Goal: Information Seeking & Learning: Check status

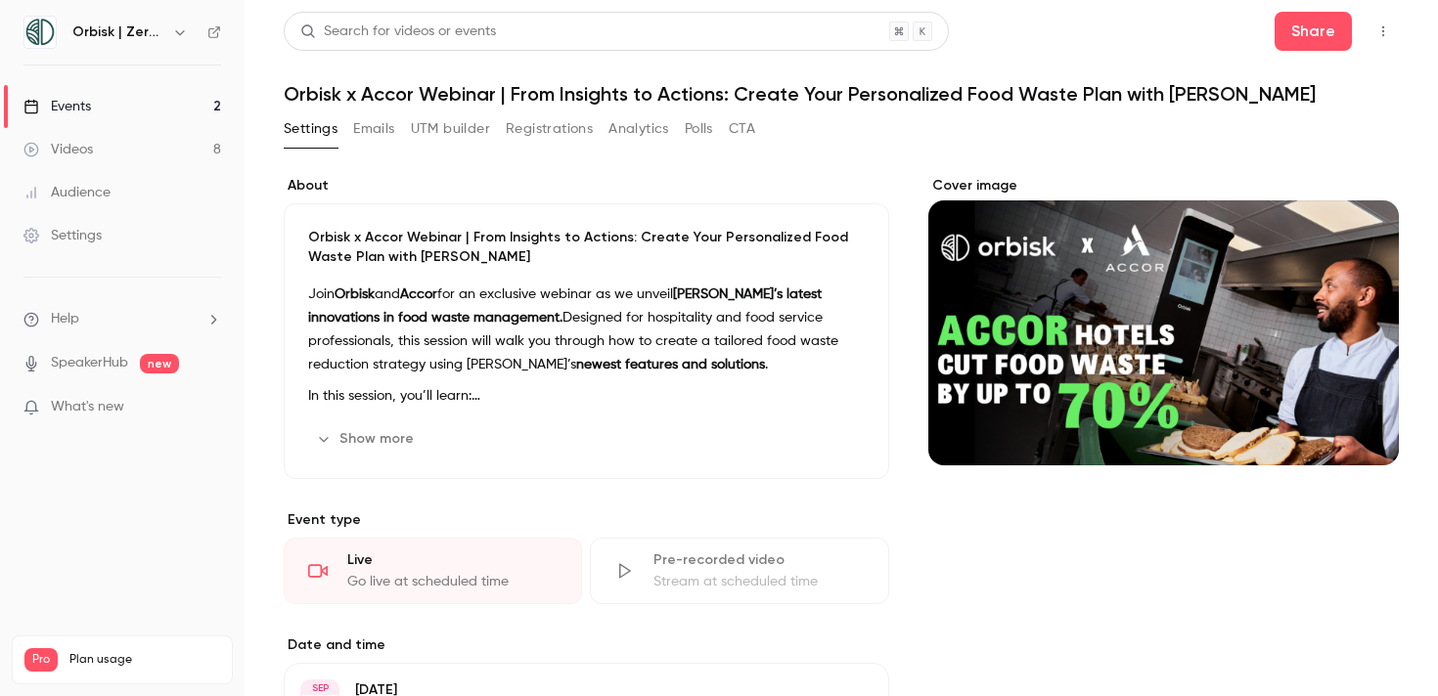
scroll to position [526, 0]
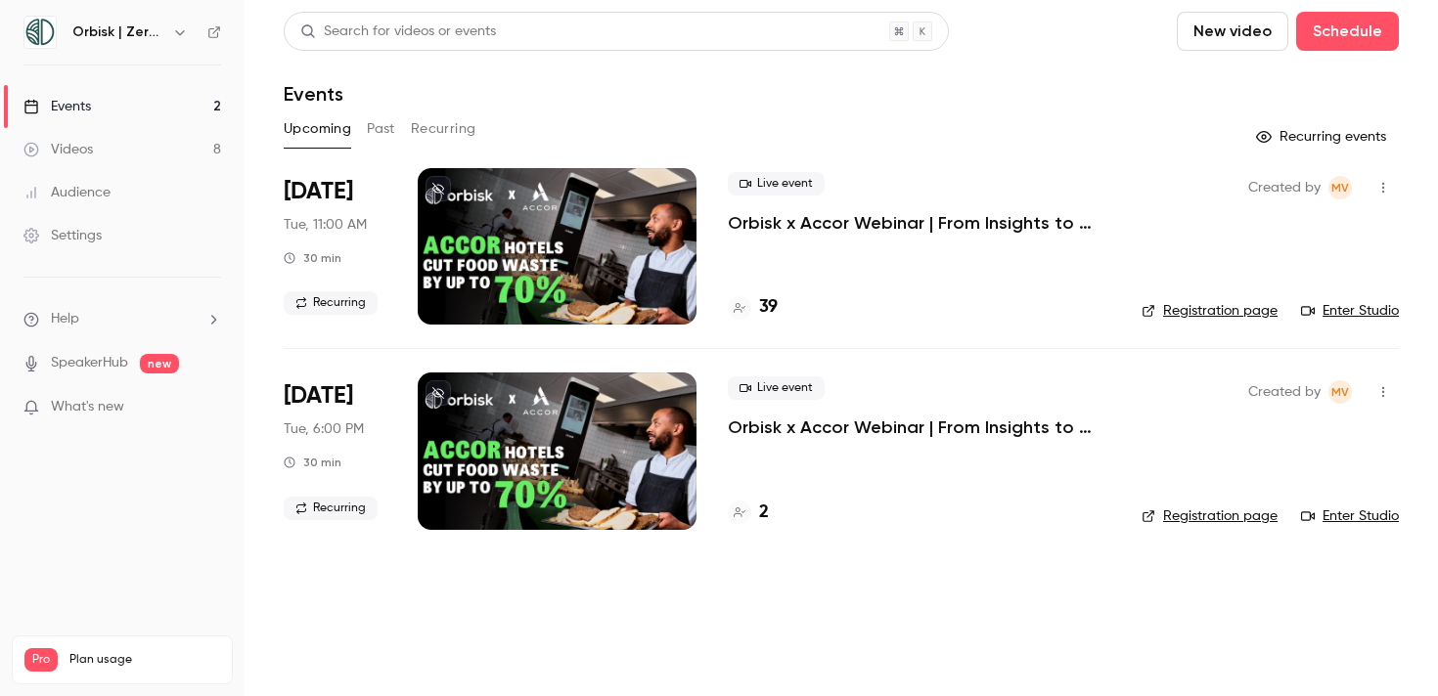
click at [1197, 307] on link "Registration page" at bounding box center [1209, 311] width 136 height 20
click at [770, 307] on h4 "40" at bounding box center [769, 307] width 21 height 26
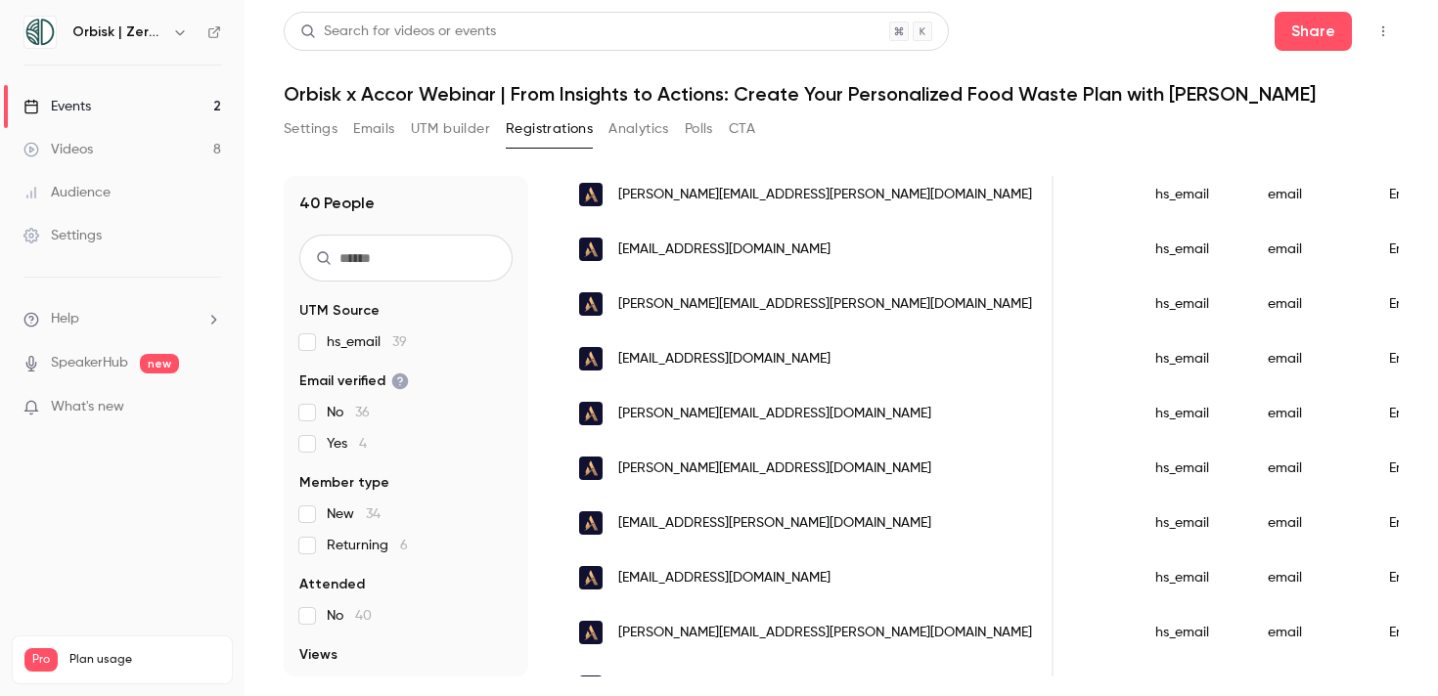
scroll to position [1877, 0]
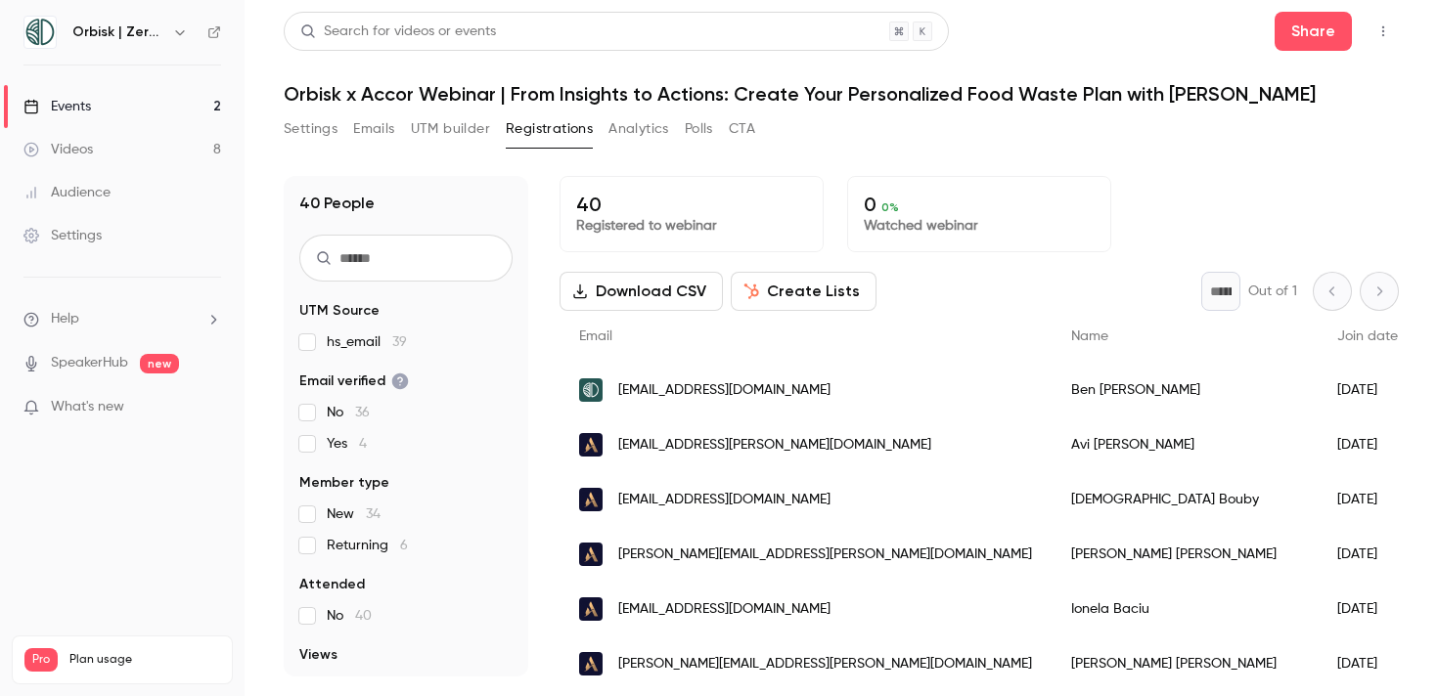
click at [188, 108] on link "Events 2" at bounding box center [122, 106] width 244 height 43
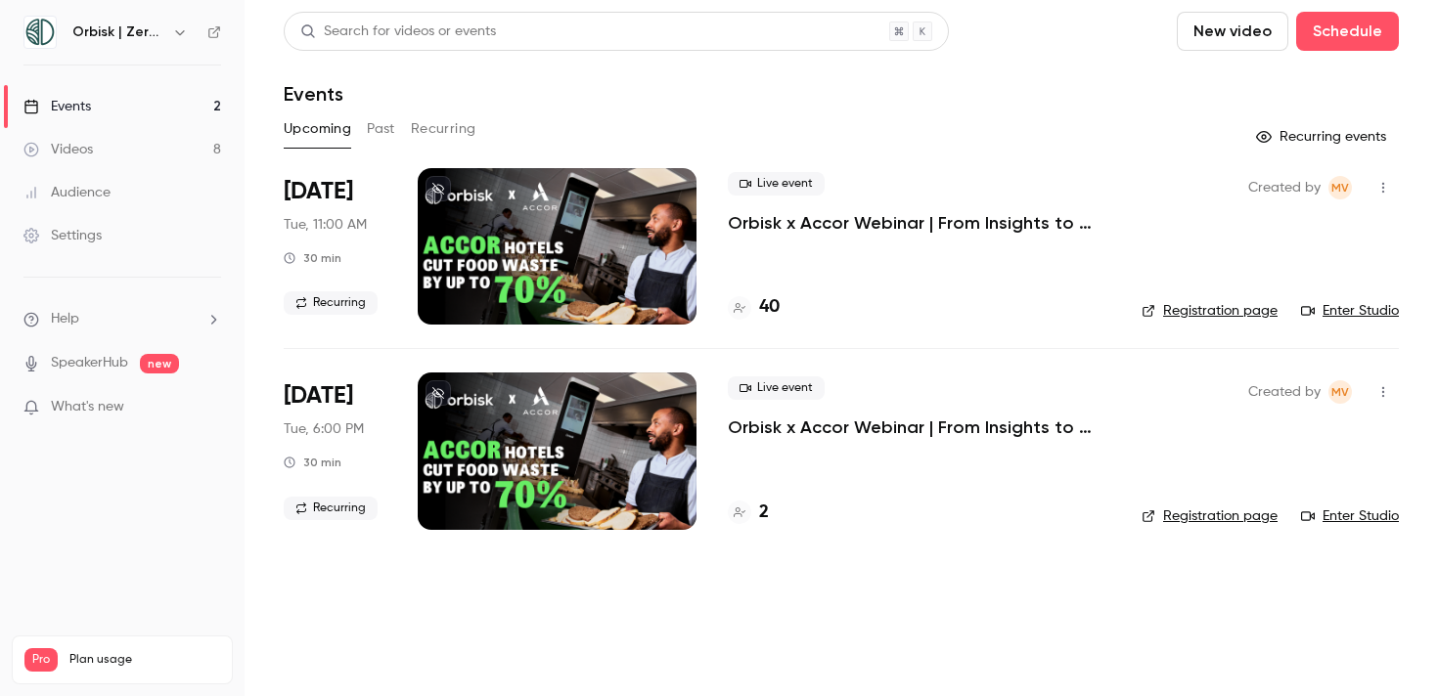
click at [154, 200] on link "Audience" at bounding box center [122, 192] width 244 height 43
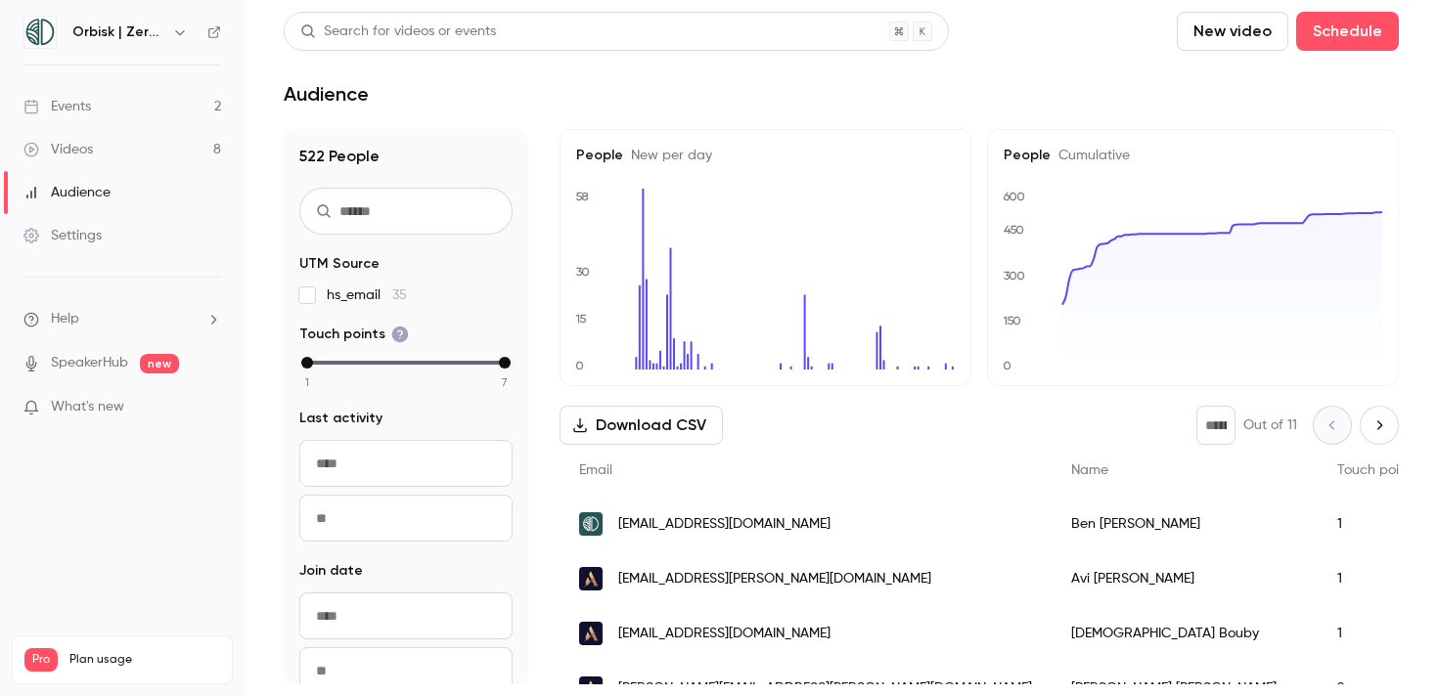
click at [1369, 414] on button "Next page" at bounding box center [1378, 425] width 39 height 39
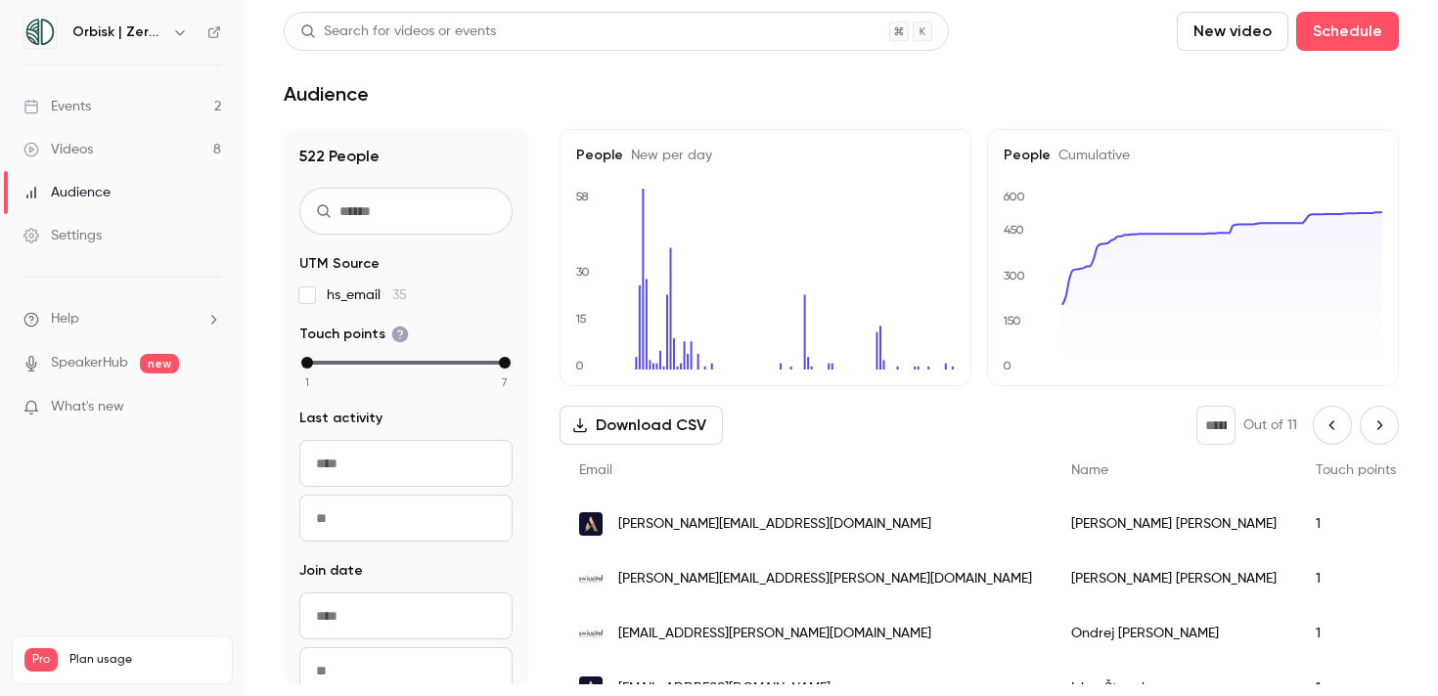
click at [1375, 419] on icon "Next page" at bounding box center [1379, 426] width 22 height 16
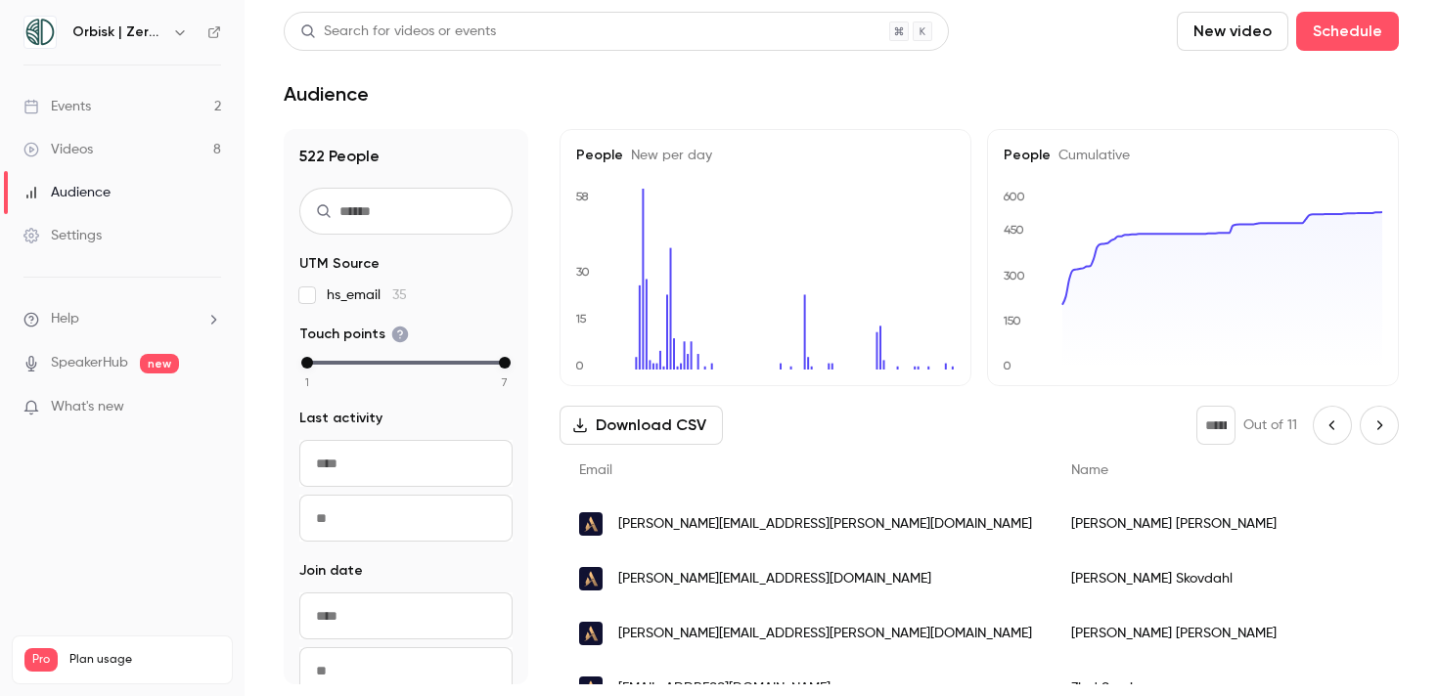
click at [1375, 419] on icon "Next page" at bounding box center [1379, 426] width 22 height 16
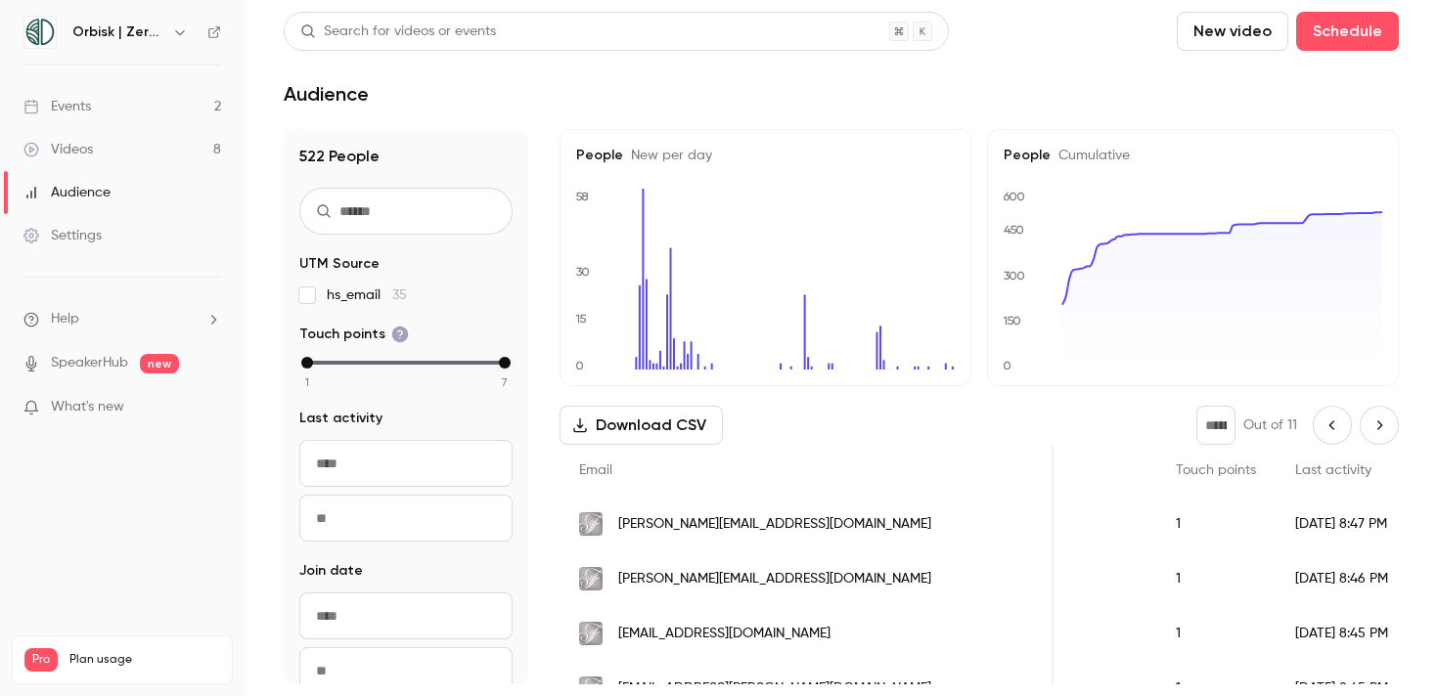
scroll to position [0, 412]
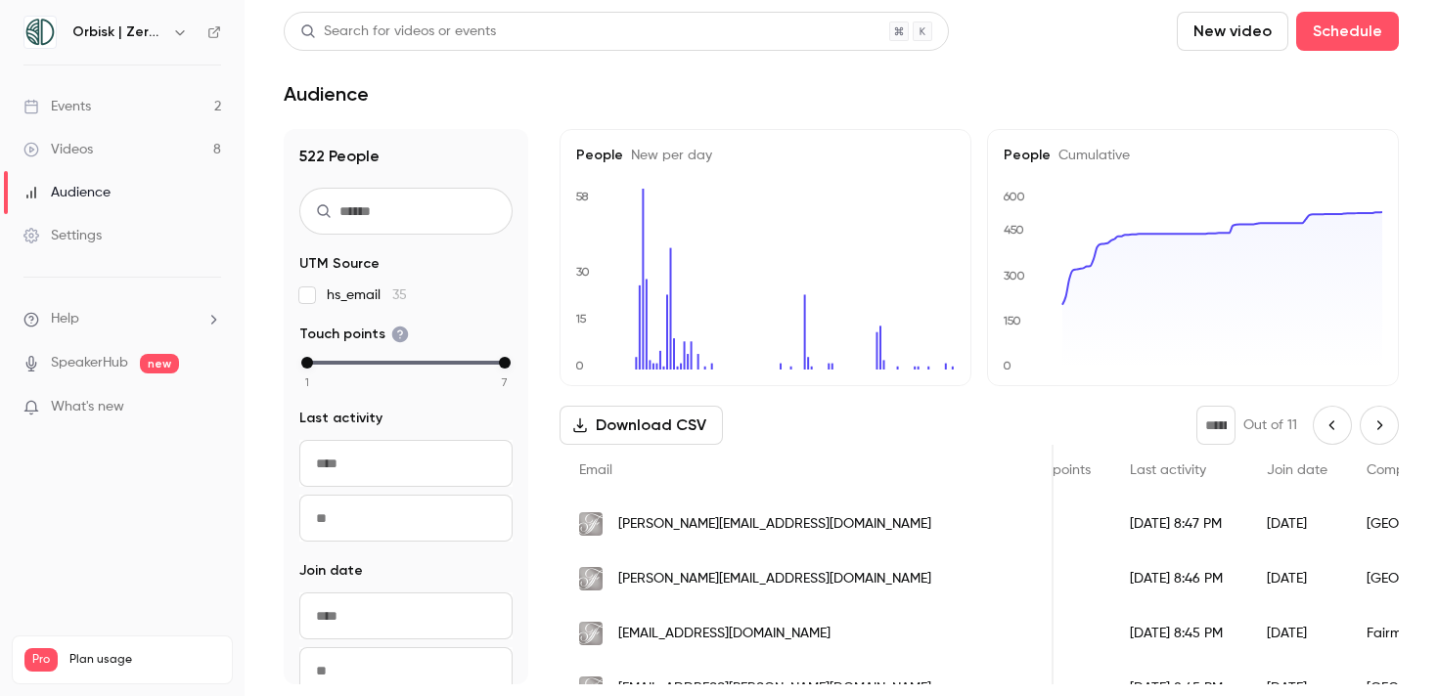
click at [1393, 425] on button "Next page" at bounding box center [1378, 425] width 39 height 39
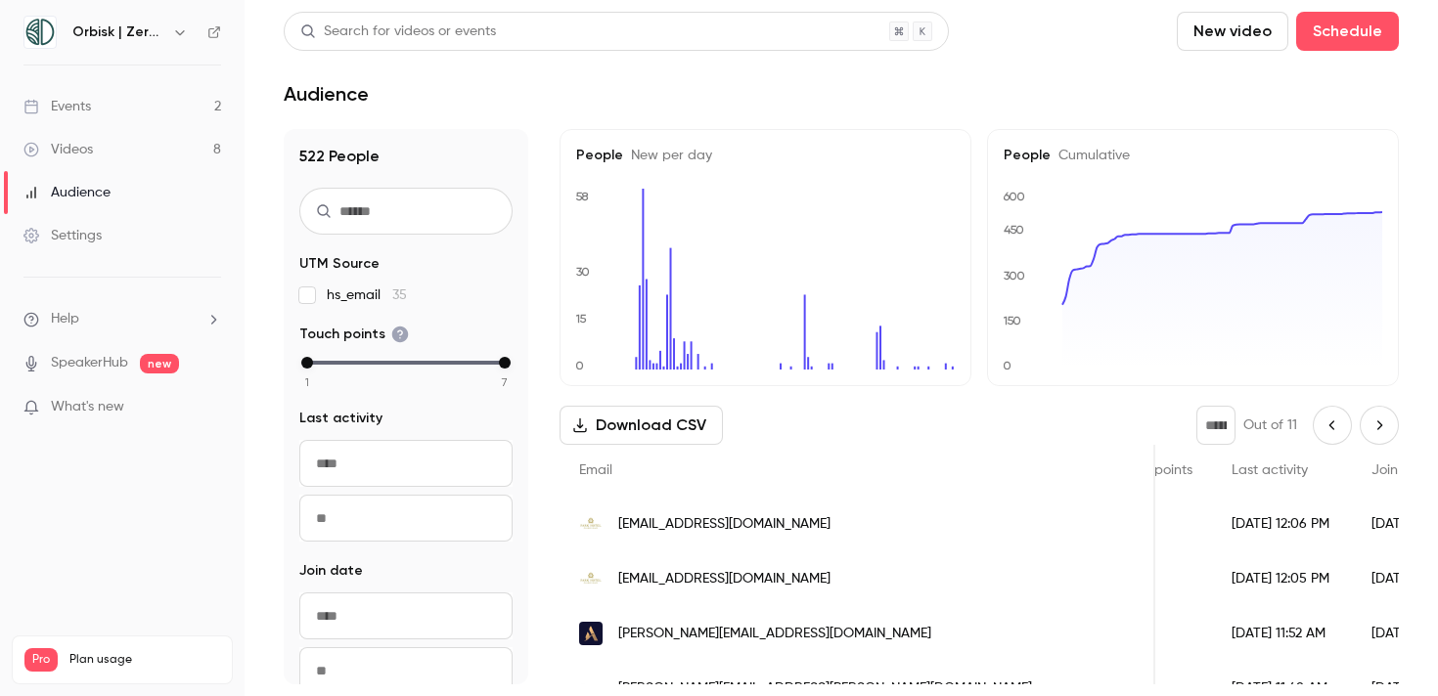
click at [1392, 424] on button "Next page" at bounding box center [1378, 425] width 39 height 39
click at [1376, 436] on button "Next page" at bounding box center [1378, 425] width 39 height 39
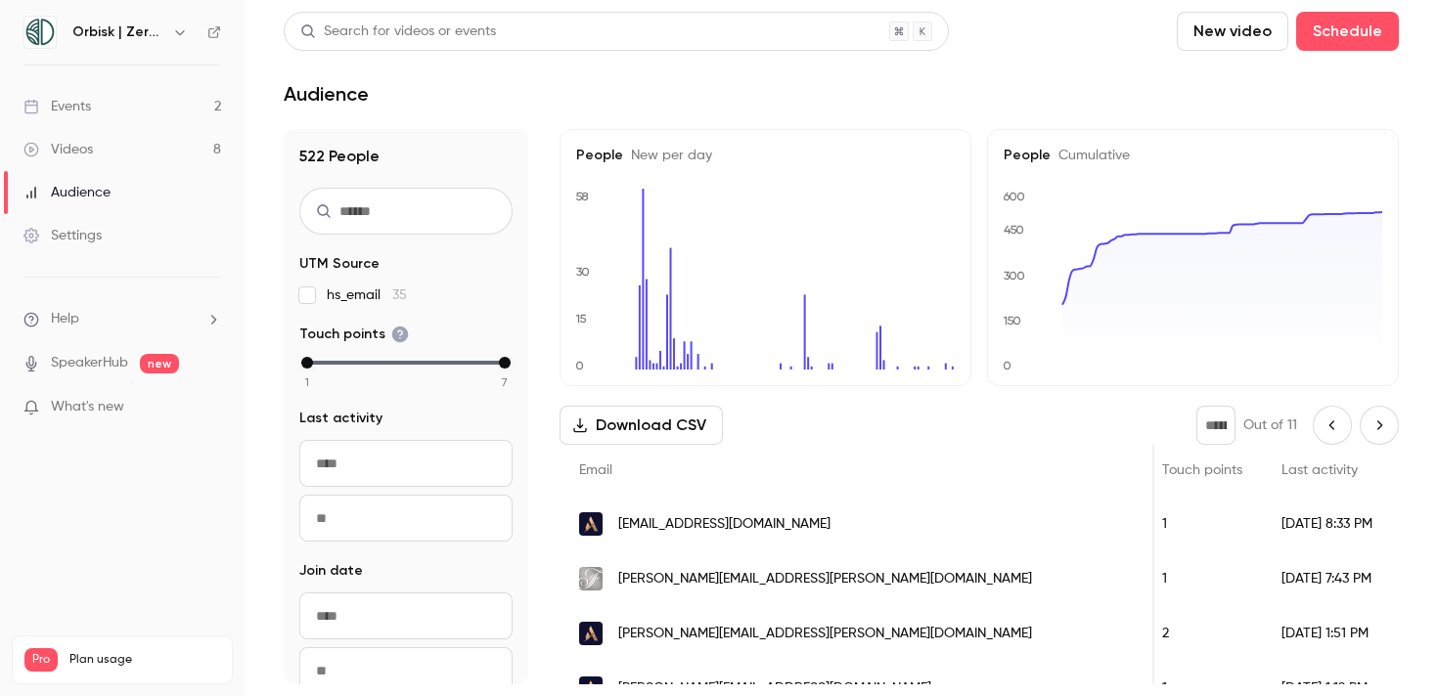
click at [1376, 436] on button "Next page" at bounding box center [1378, 425] width 39 height 39
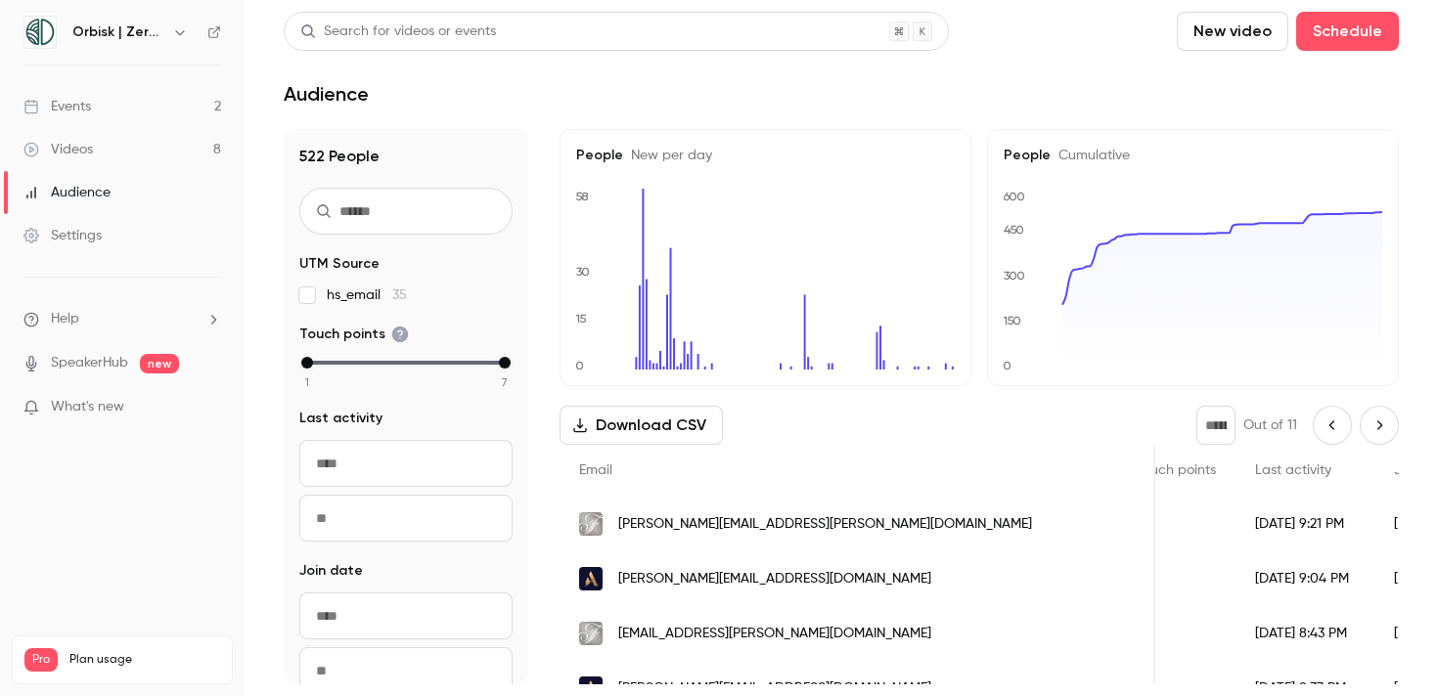
click at [1376, 436] on button "Next page" at bounding box center [1378, 425] width 39 height 39
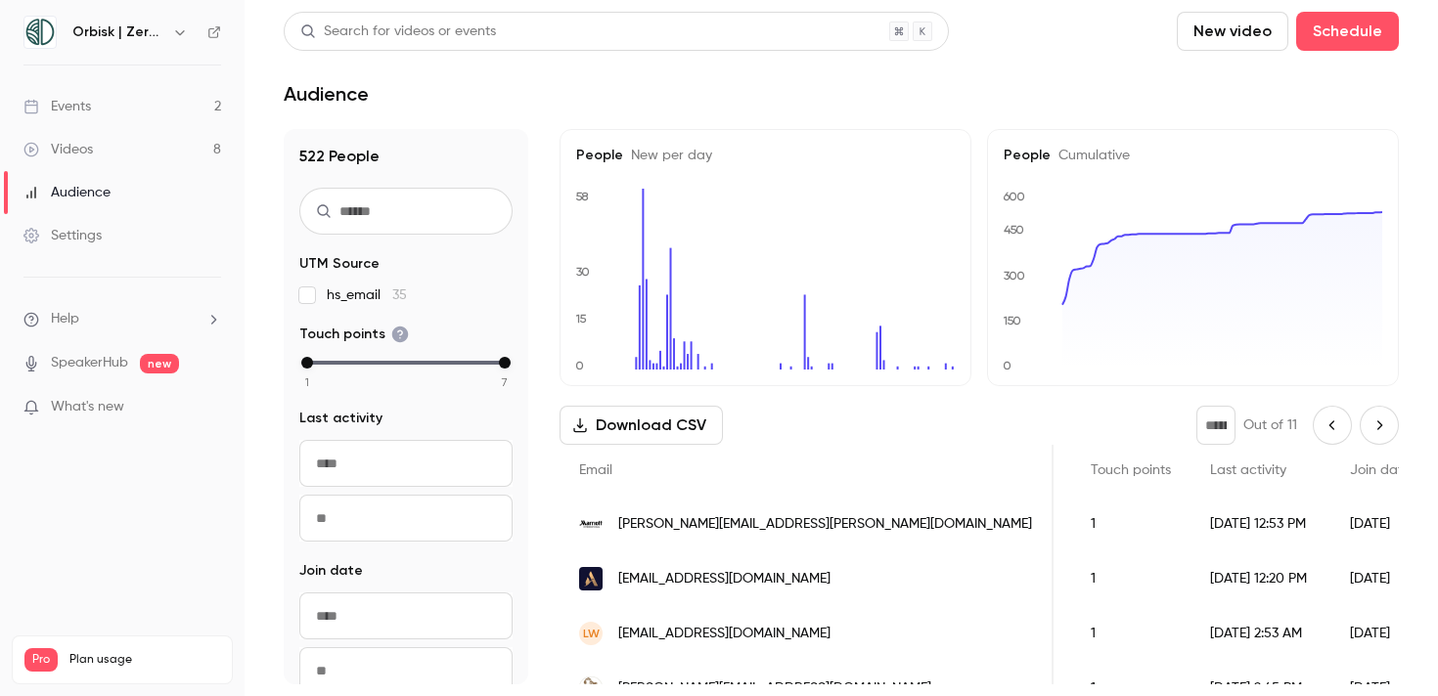
click at [1376, 436] on button "Next page" at bounding box center [1378, 425] width 39 height 39
type input "**"
